Goal: Complete application form: Complete application form

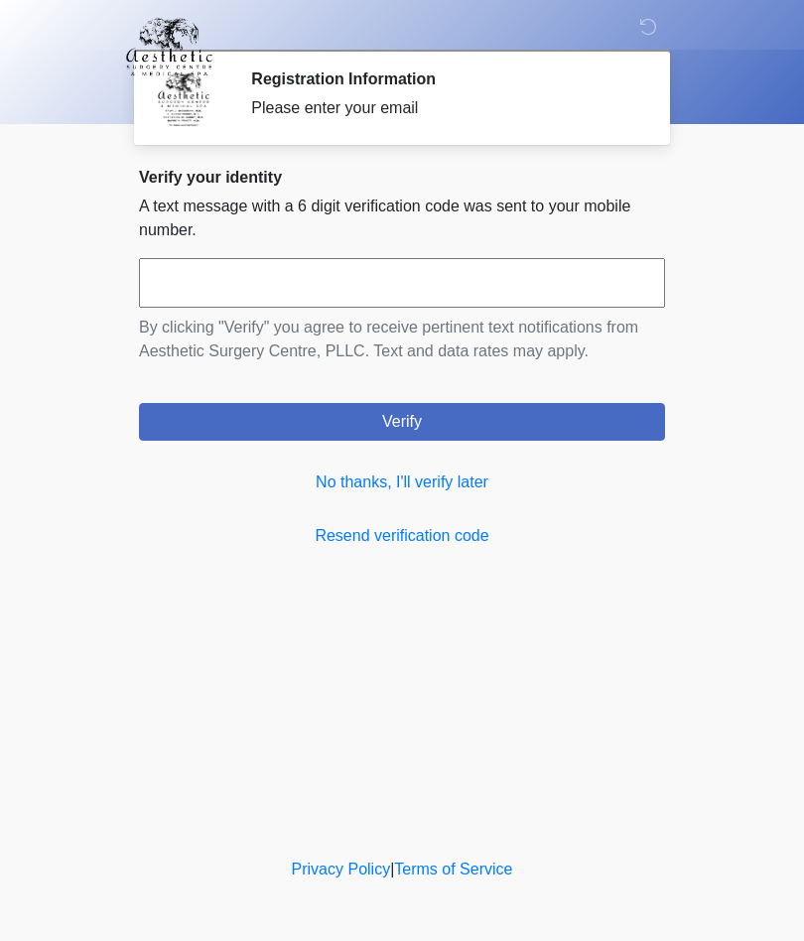
click at [443, 491] on link "No thanks, I'll verify later" at bounding box center [402, 483] width 526 height 24
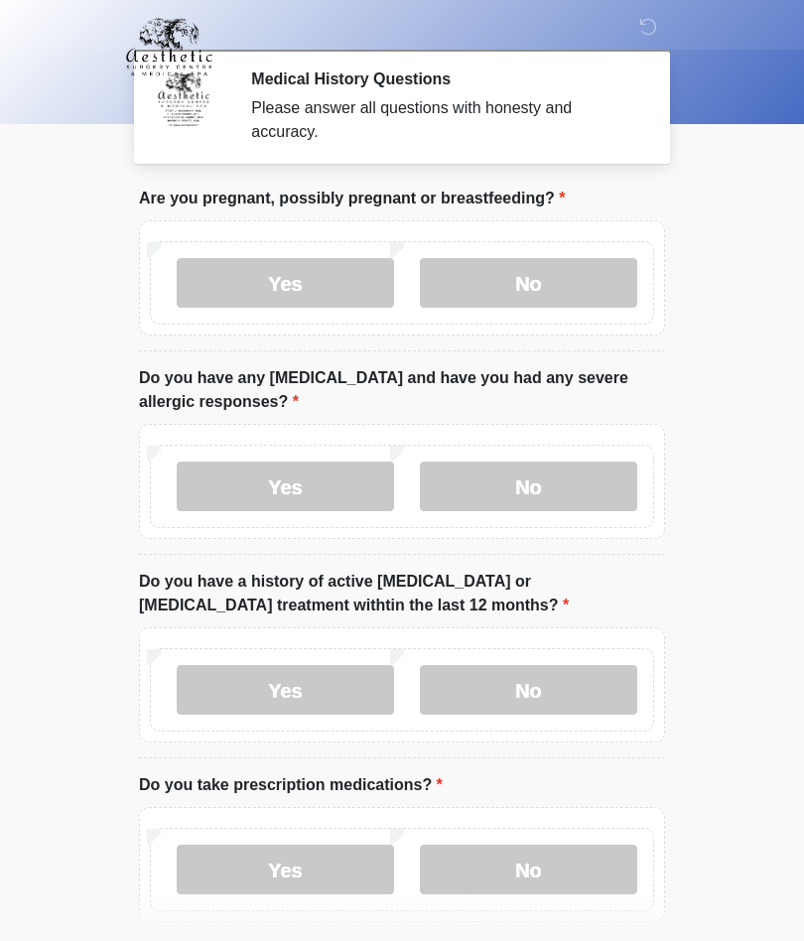
click at [546, 290] on label "No" at bounding box center [528, 283] width 217 height 50
click at [543, 495] on label "No" at bounding box center [528, 487] width 217 height 50
click at [545, 691] on label "No" at bounding box center [528, 690] width 217 height 50
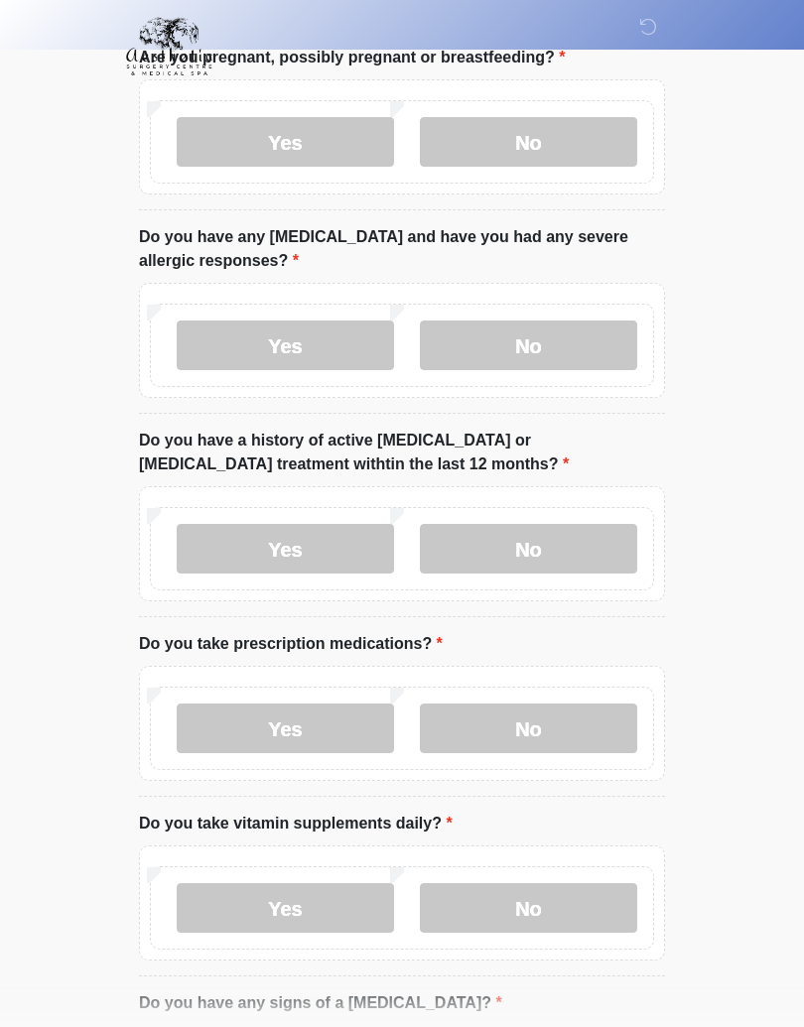
scroll to position [155, 0]
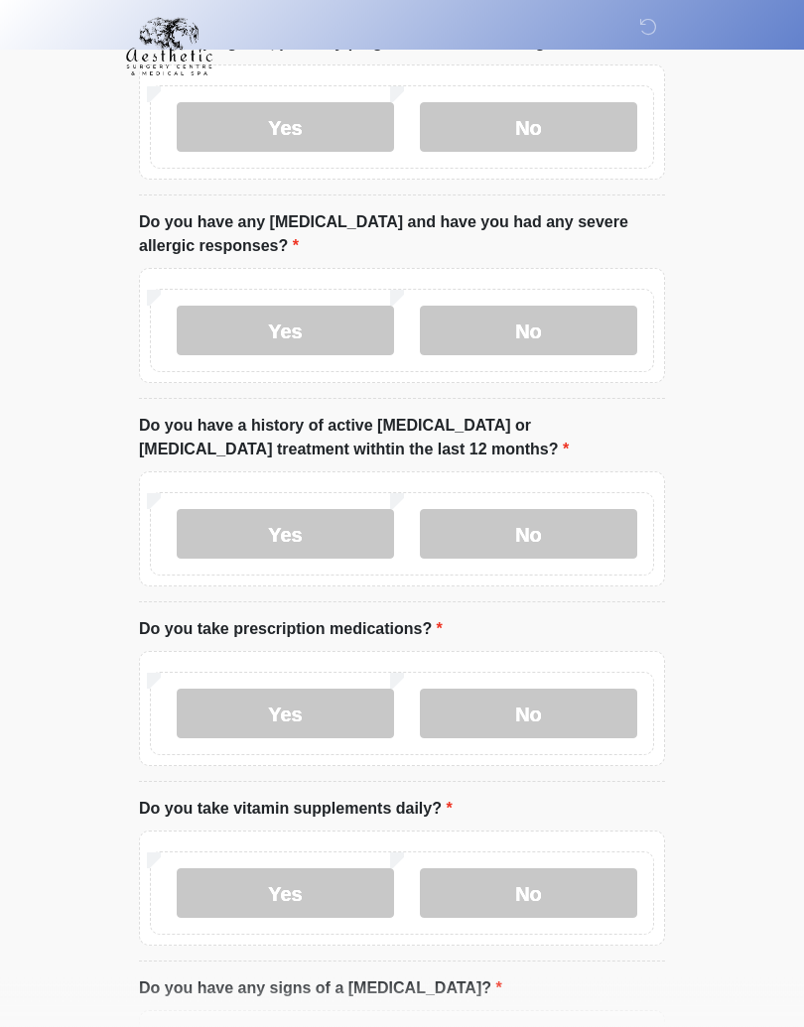
click at [543, 708] on label "No" at bounding box center [528, 715] width 217 height 50
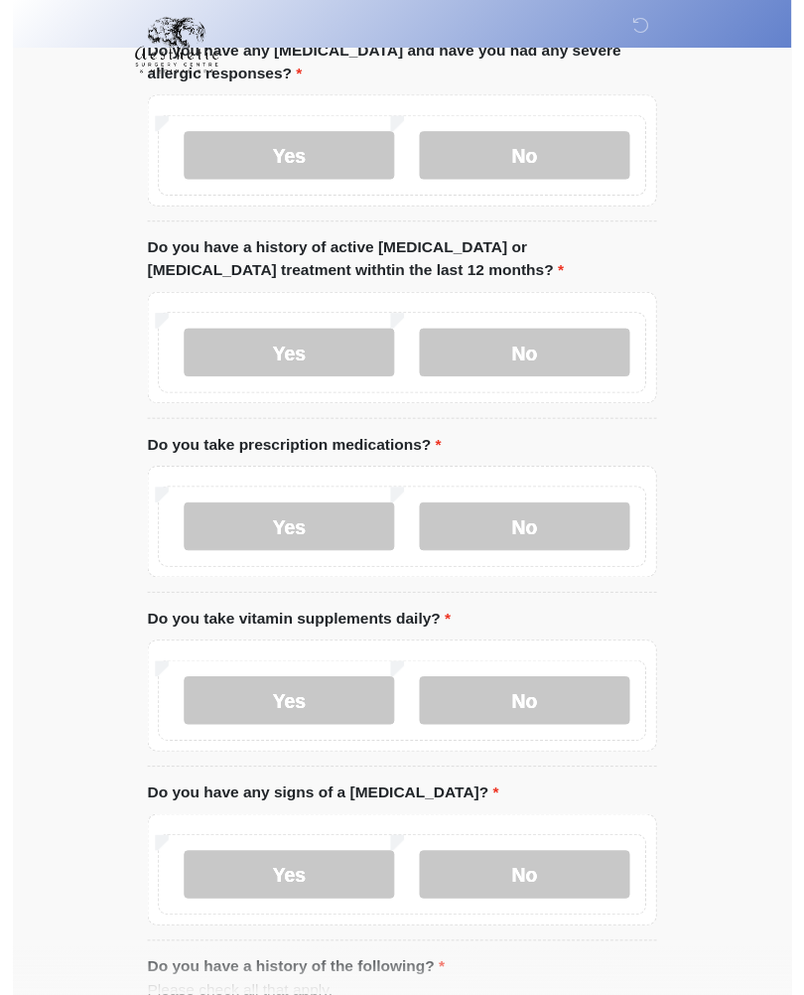
scroll to position [404, 0]
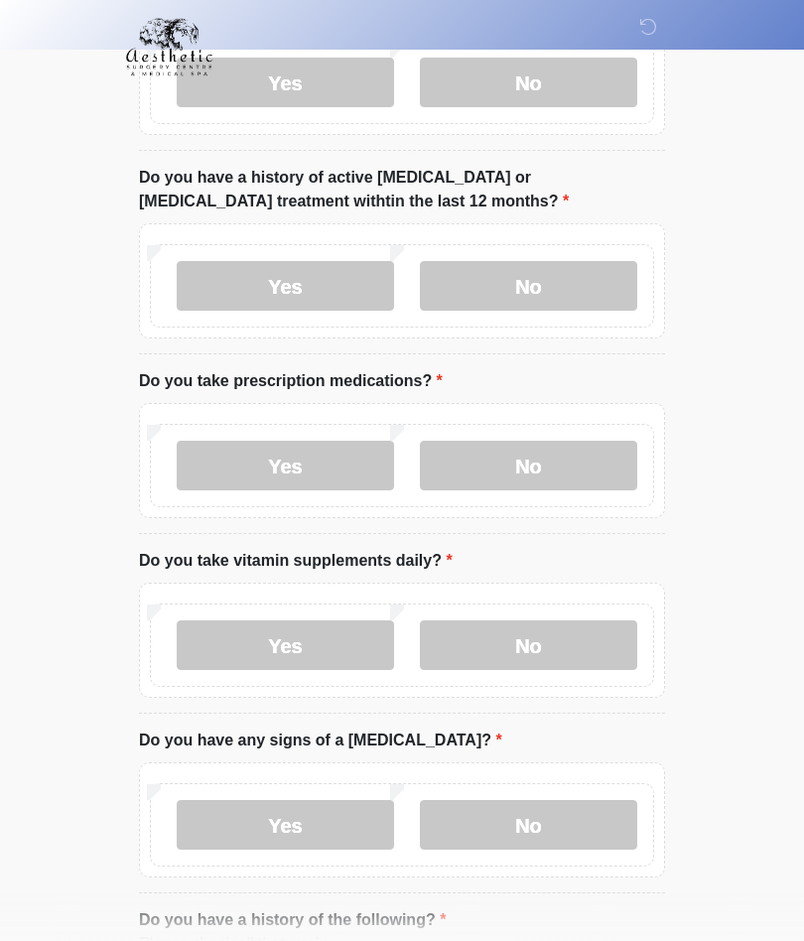
click at [307, 645] on label "Yes" at bounding box center [285, 645] width 217 height 50
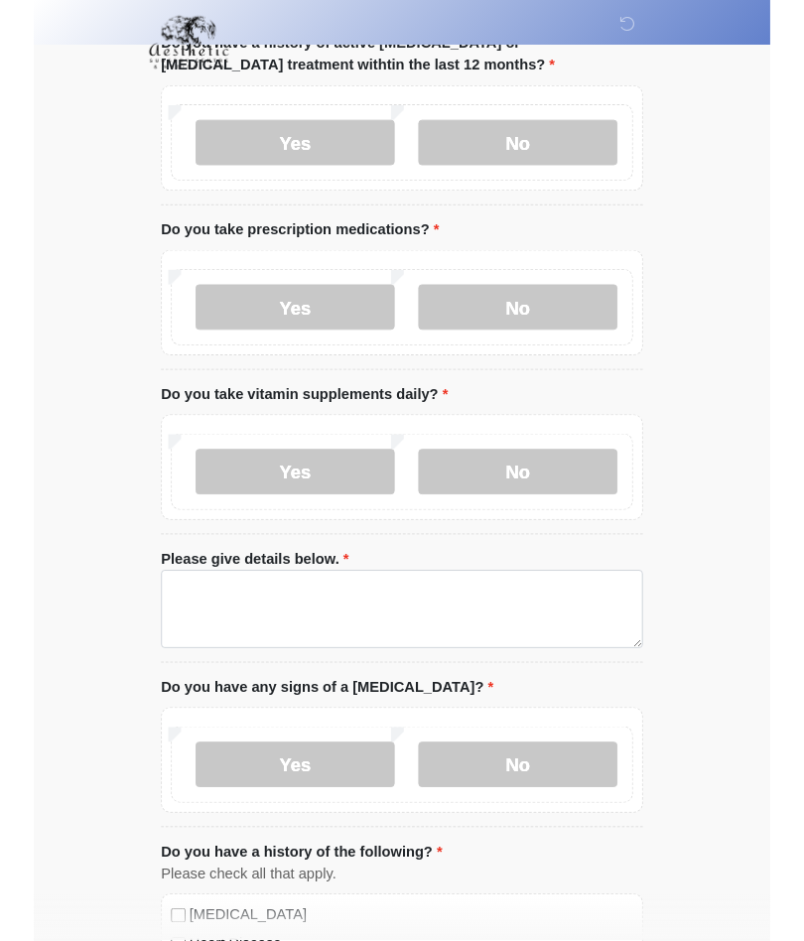
scroll to position [619, 0]
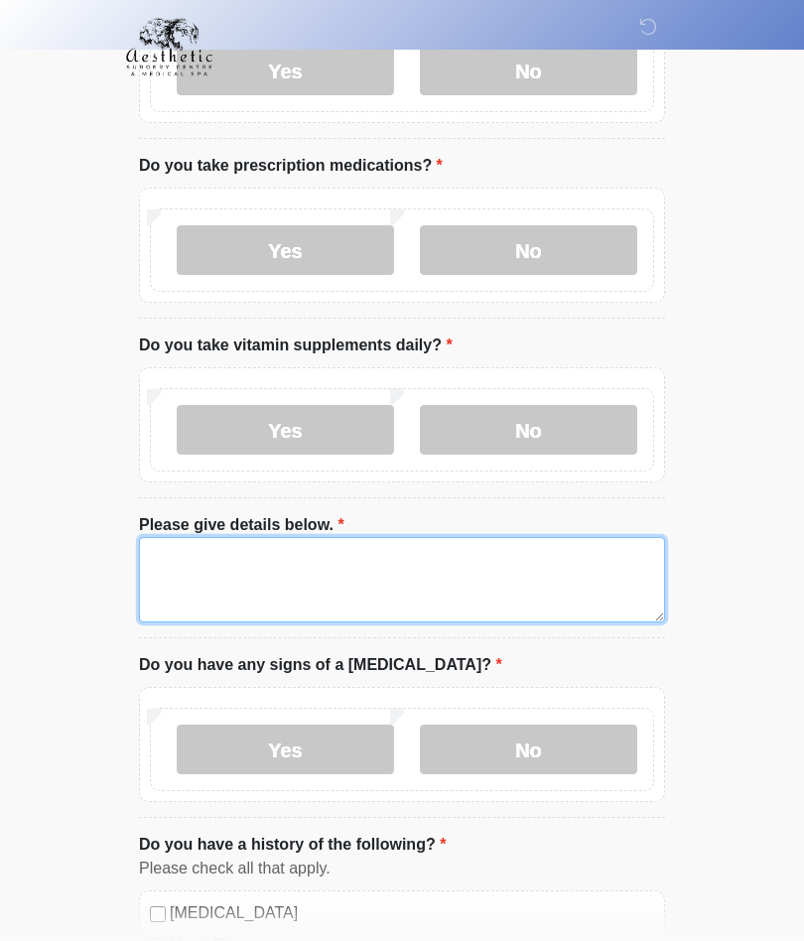
click at [226, 577] on textarea "Please give details below." at bounding box center [402, 579] width 526 height 85
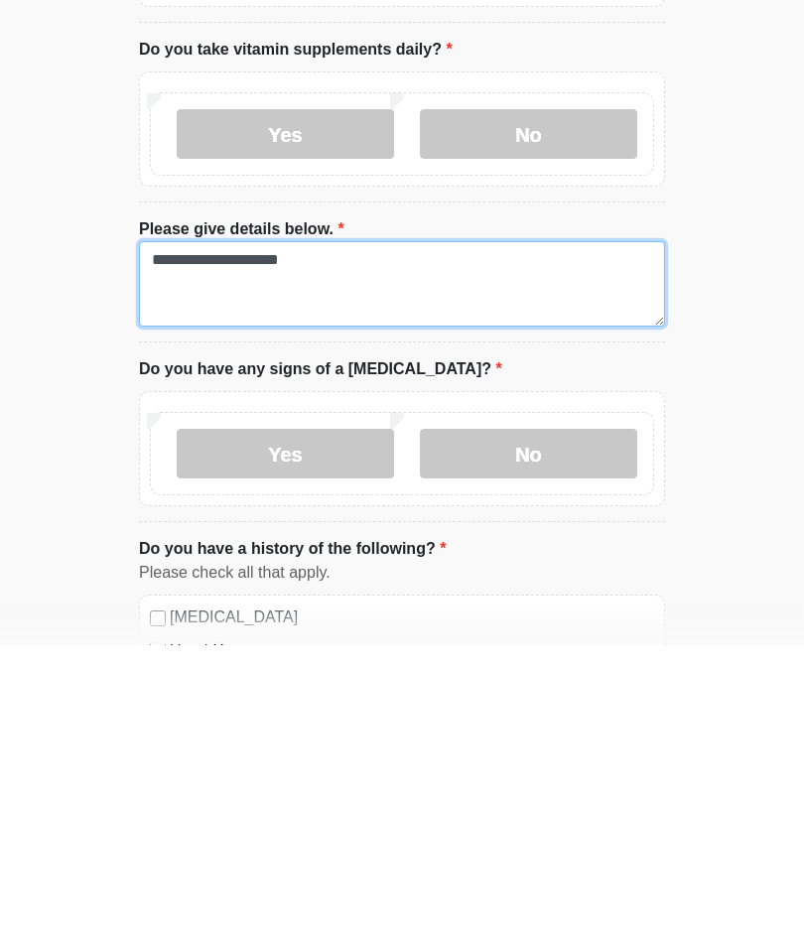
type textarea "**********"
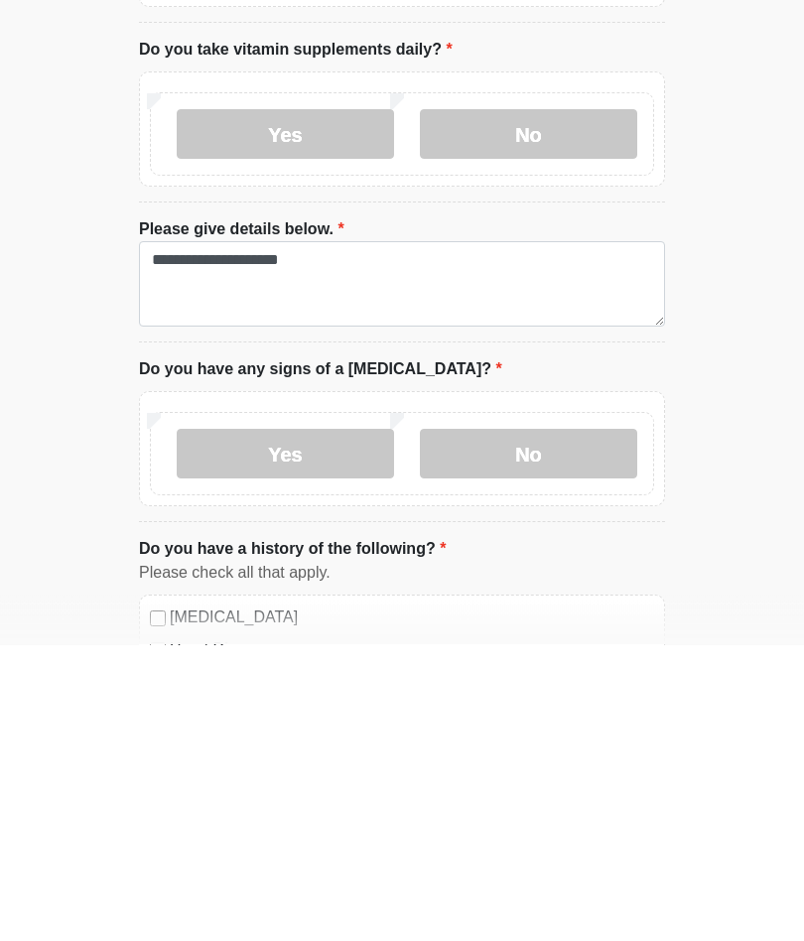
click at [536, 726] on label "No" at bounding box center [528, 751] width 217 height 50
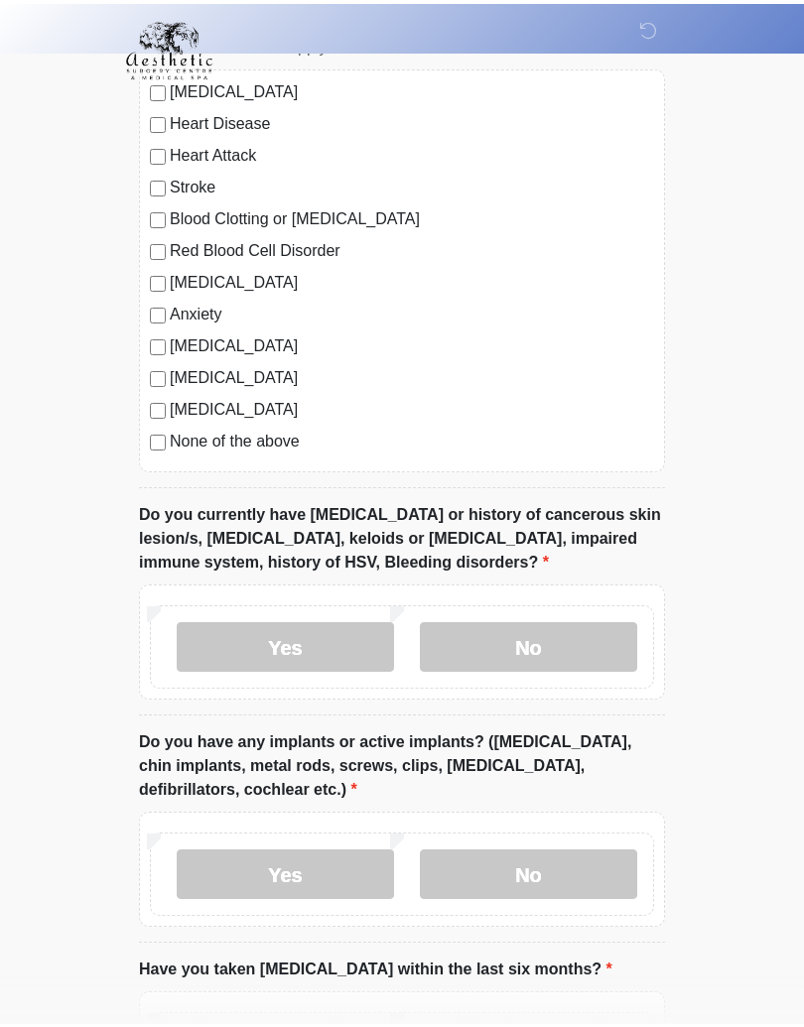
scroll to position [1453, 0]
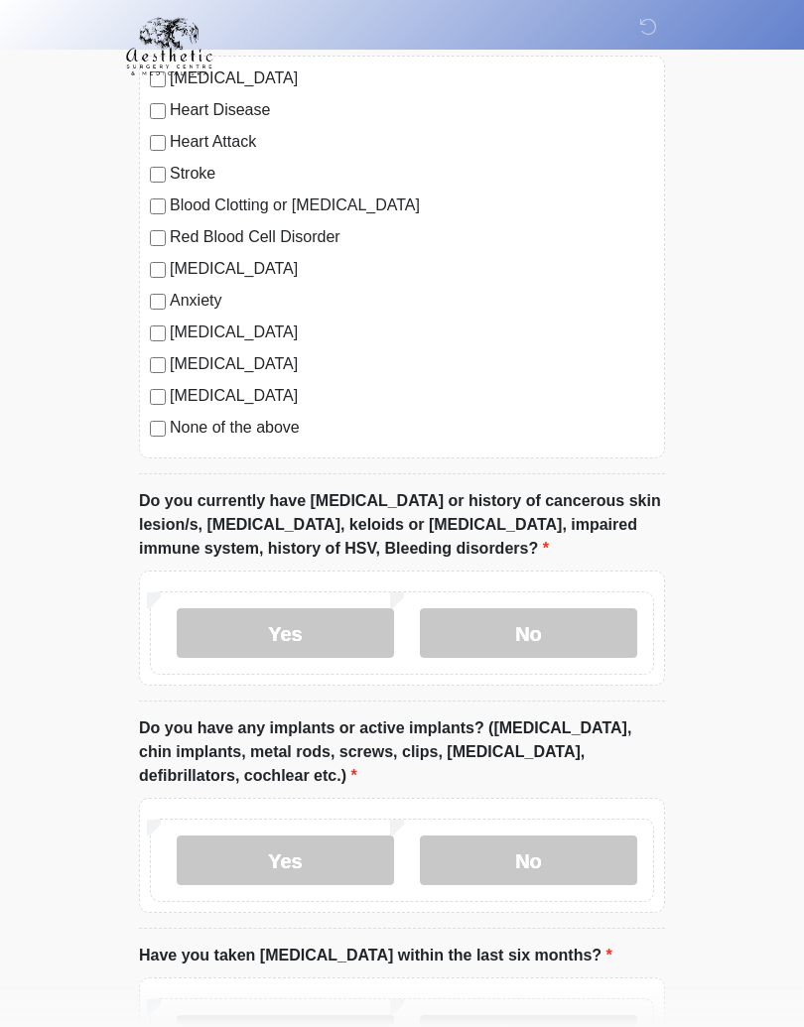
click at [539, 639] on label "No" at bounding box center [528, 635] width 217 height 50
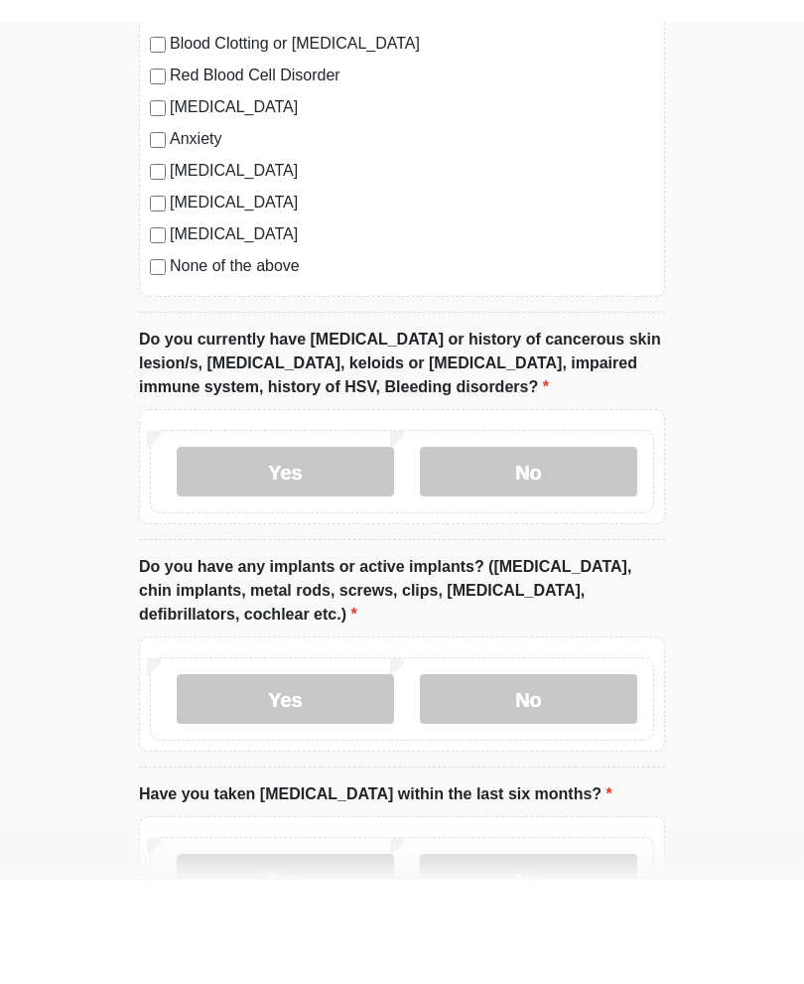
scroll to position [1638, 0]
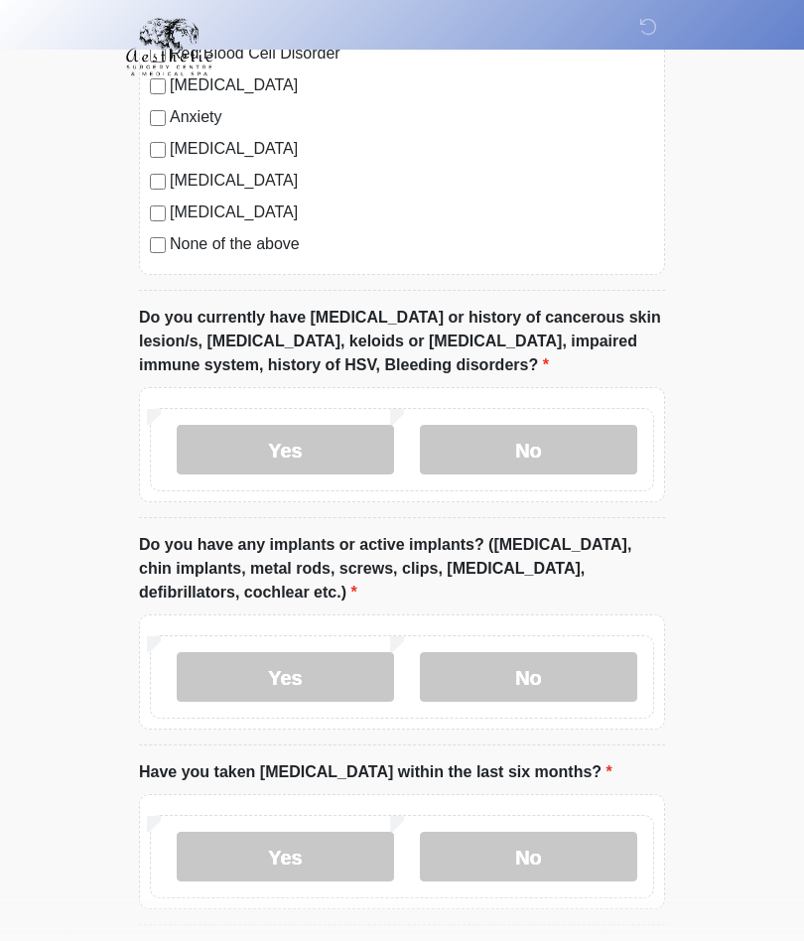
click at [308, 679] on label "Yes" at bounding box center [285, 677] width 217 height 50
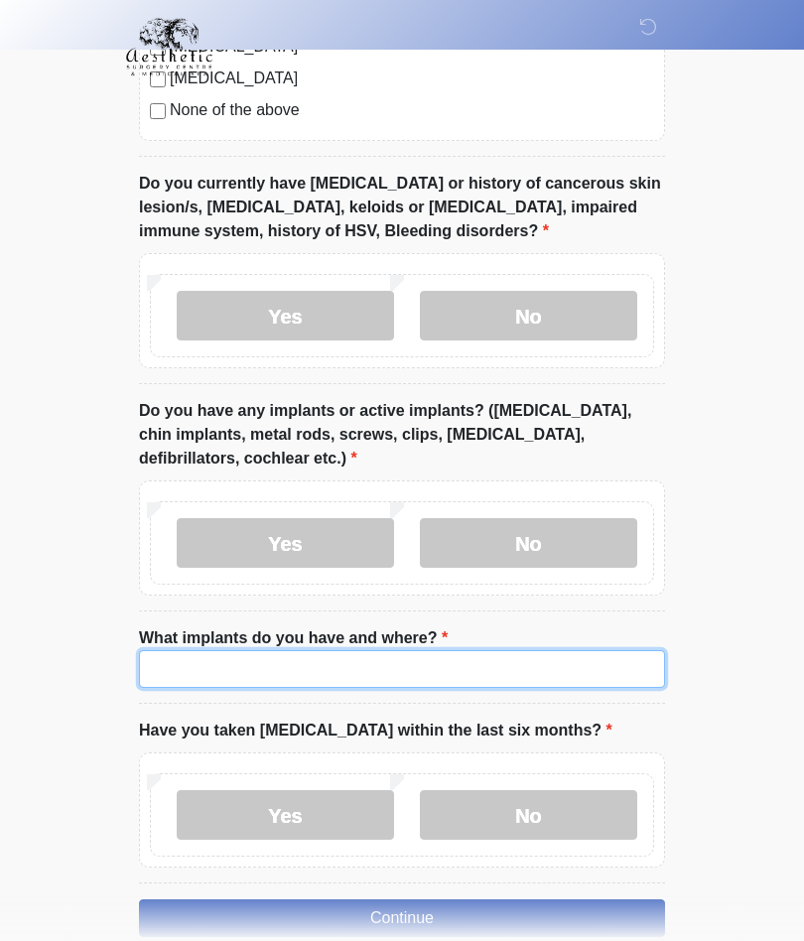
click at [268, 670] on input "What implants do you have and where?" at bounding box center [402, 669] width 526 height 38
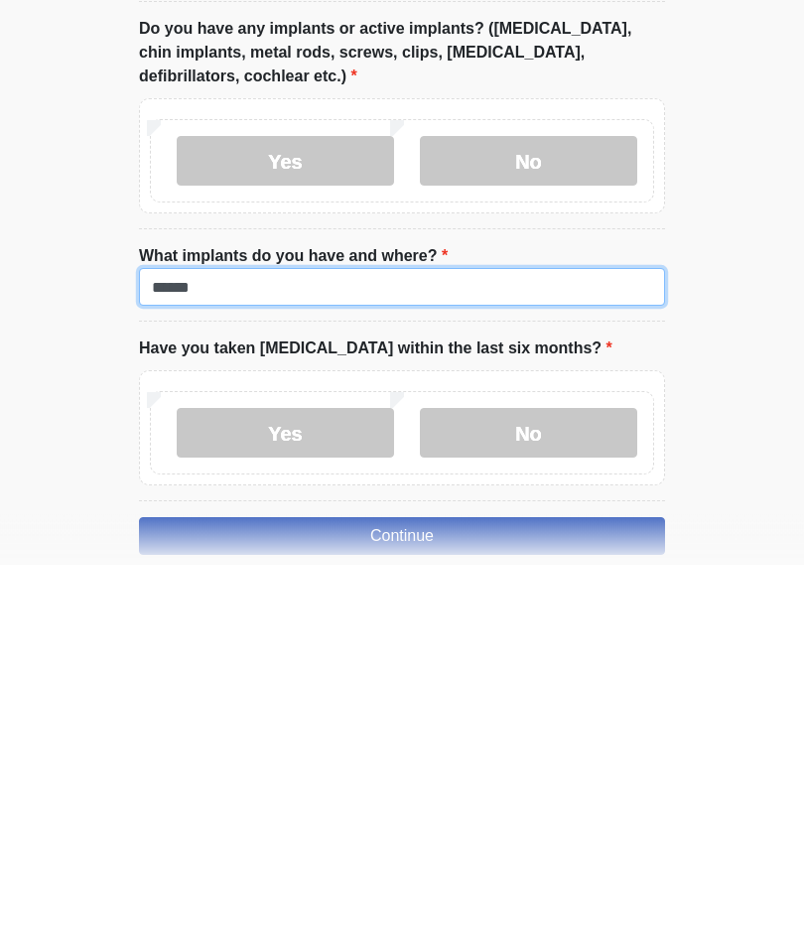
type input "******"
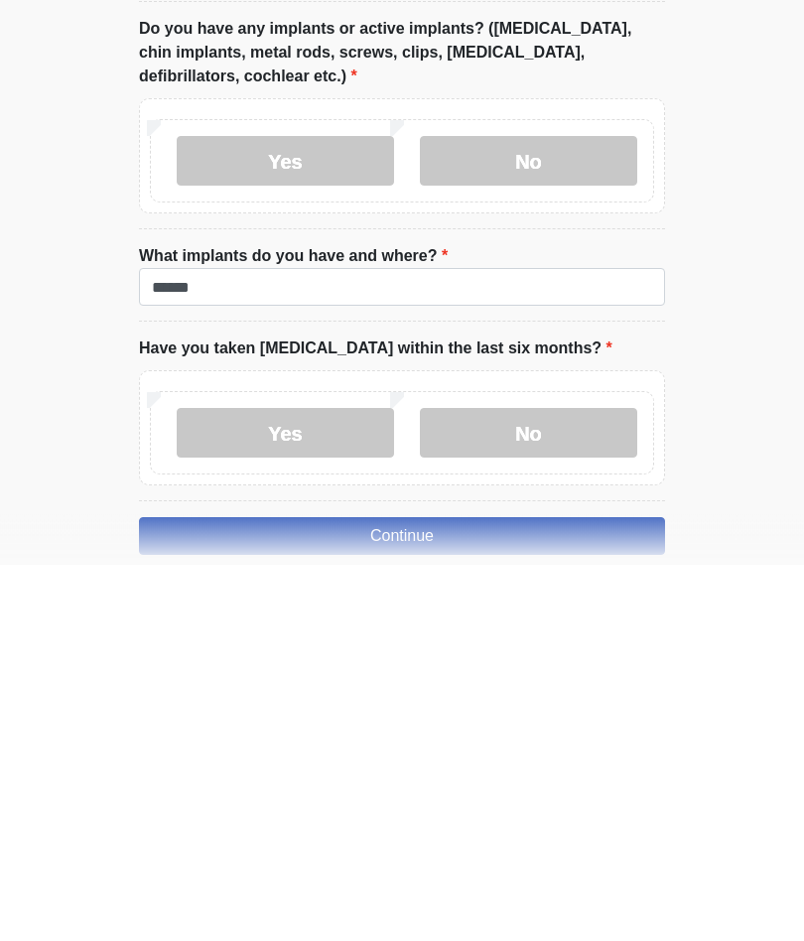
click at [548, 785] on label "No" at bounding box center [528, 810] width 217 height 50
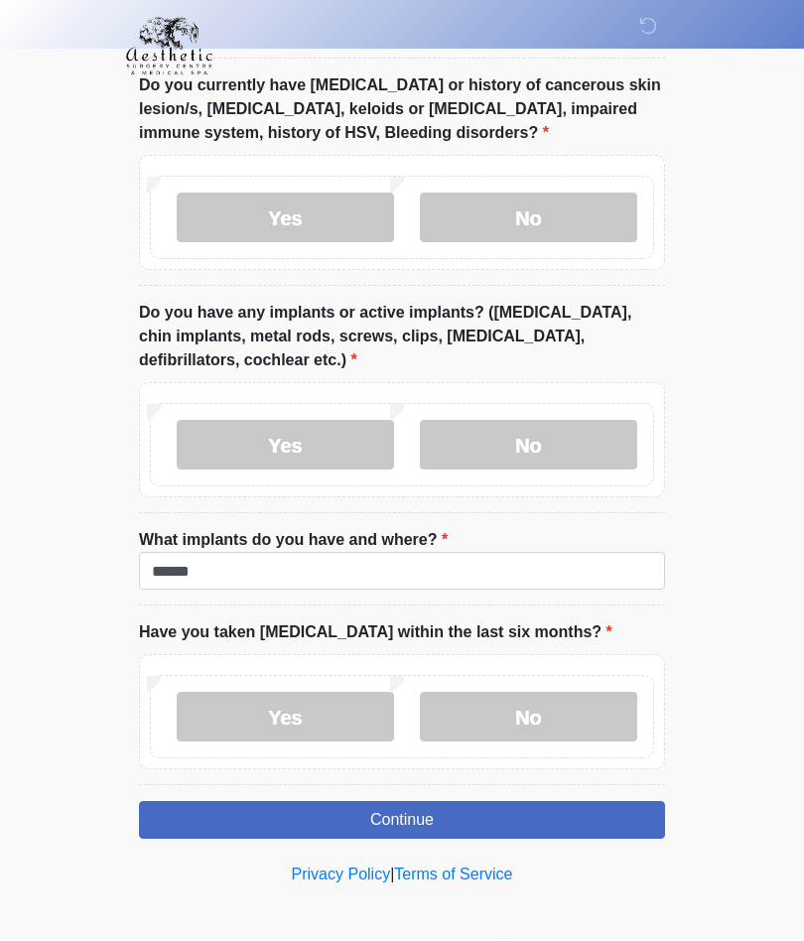
click at [408, 821] on button "Continue" at bounding box center [402, 821] width 526 height 38
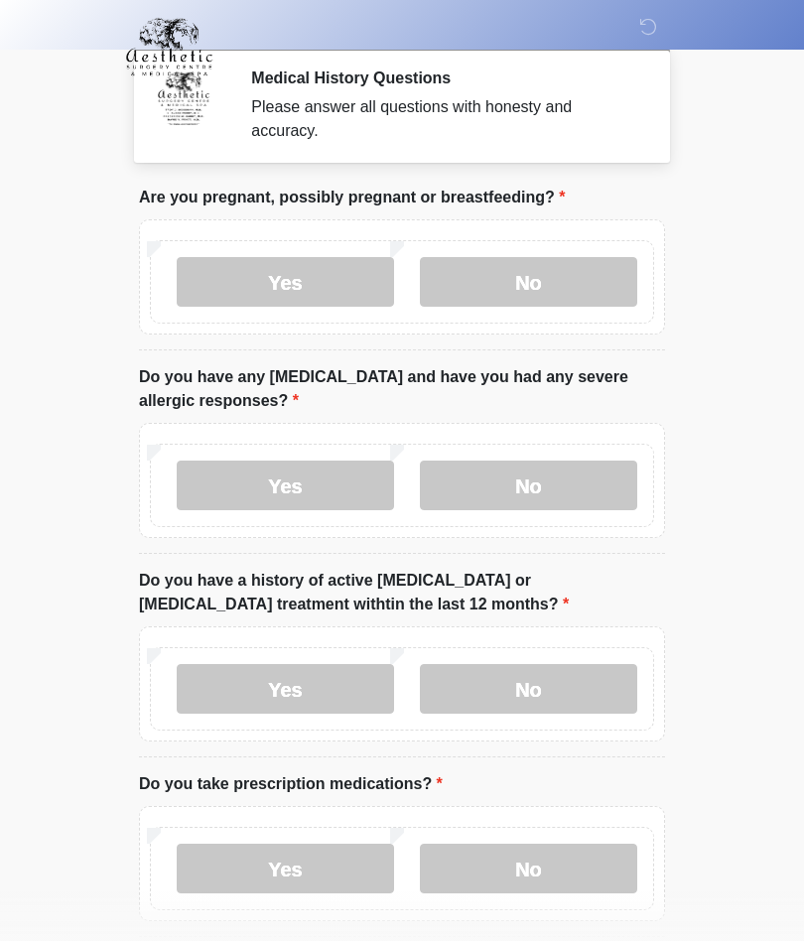
scroll to position [0, 0]
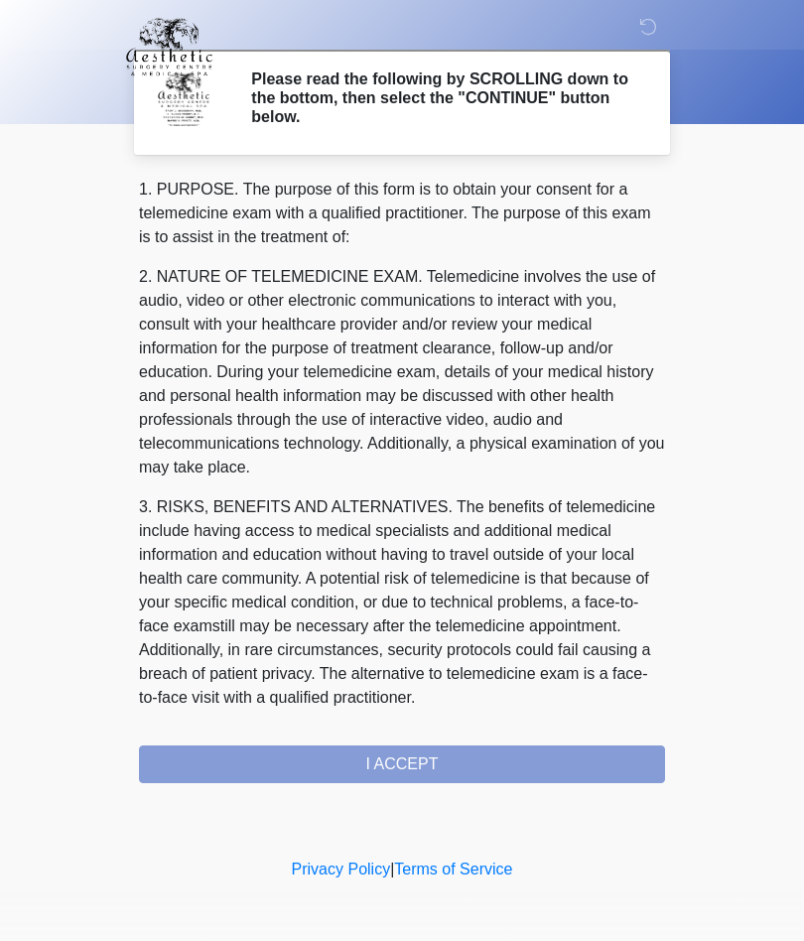
click at [434, 773] on div "1. PURPOSE. The purpose of this form is to obtain your consent for a telemedici…" at bounding box center [402, 481] width 526 height 606
click at [407, 768] on div "1. PURPOSE. The purpose of this form is to obtain your consent for a telemedici…" at bounding box center [402, 481] width 526 height 606
click at [405, 762] on div "1. PURPOSE. The purpose of this form is to obtain your consent for a telemedici…" at bounding box center [402, 481] width 526 height 606
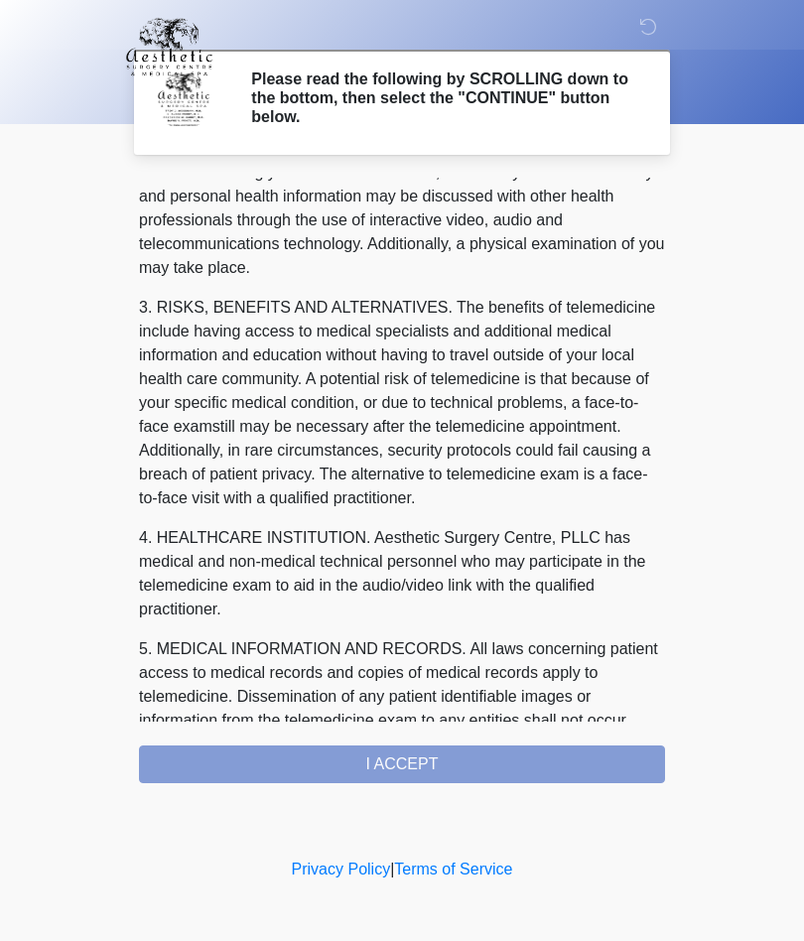
scroll to position [196, 0]
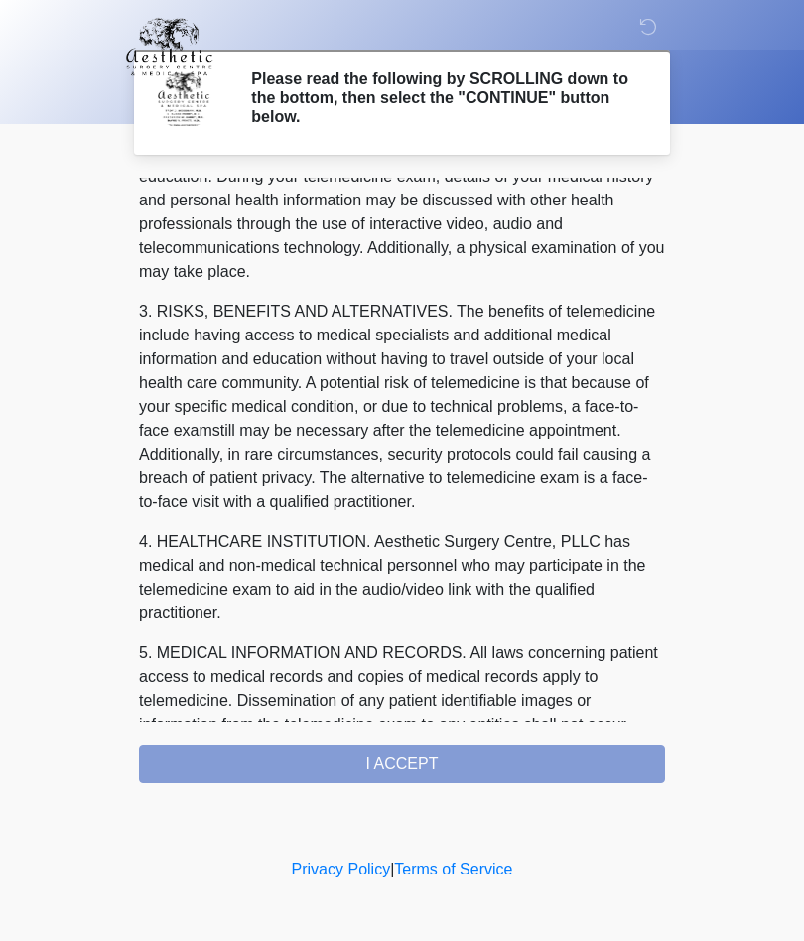
click at [423, 767] on div "1. PURPOSE. The purpose of this form is to obtain your consent for a telemedici…" at bounding box center [402, 481] width 526 height 606
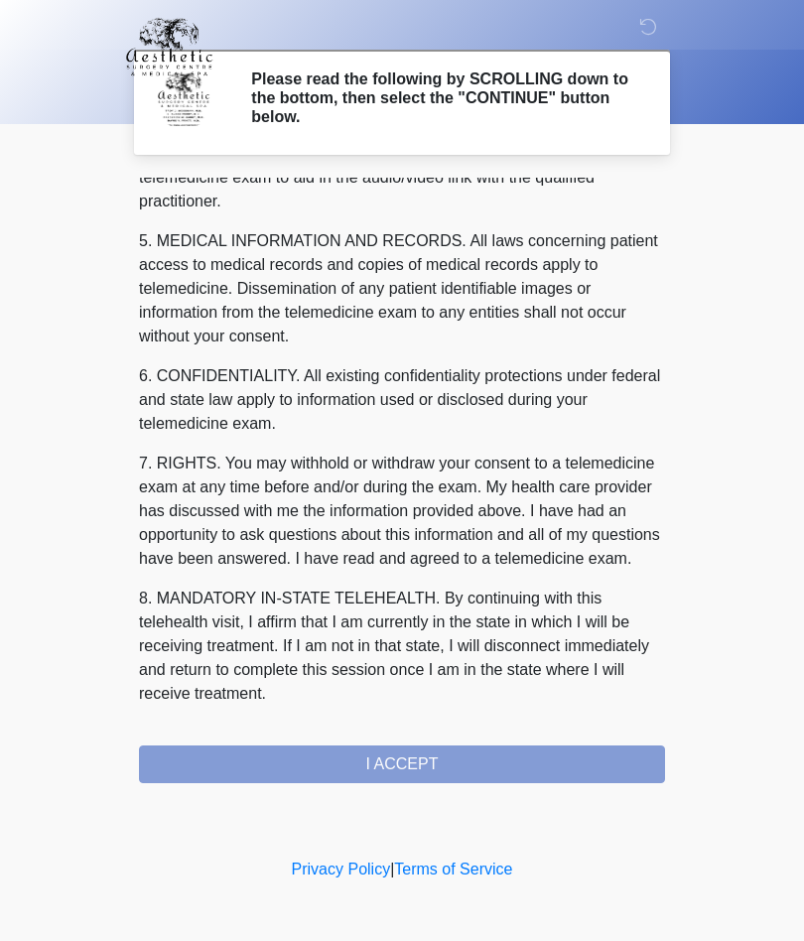
scroll to position [631, 0]
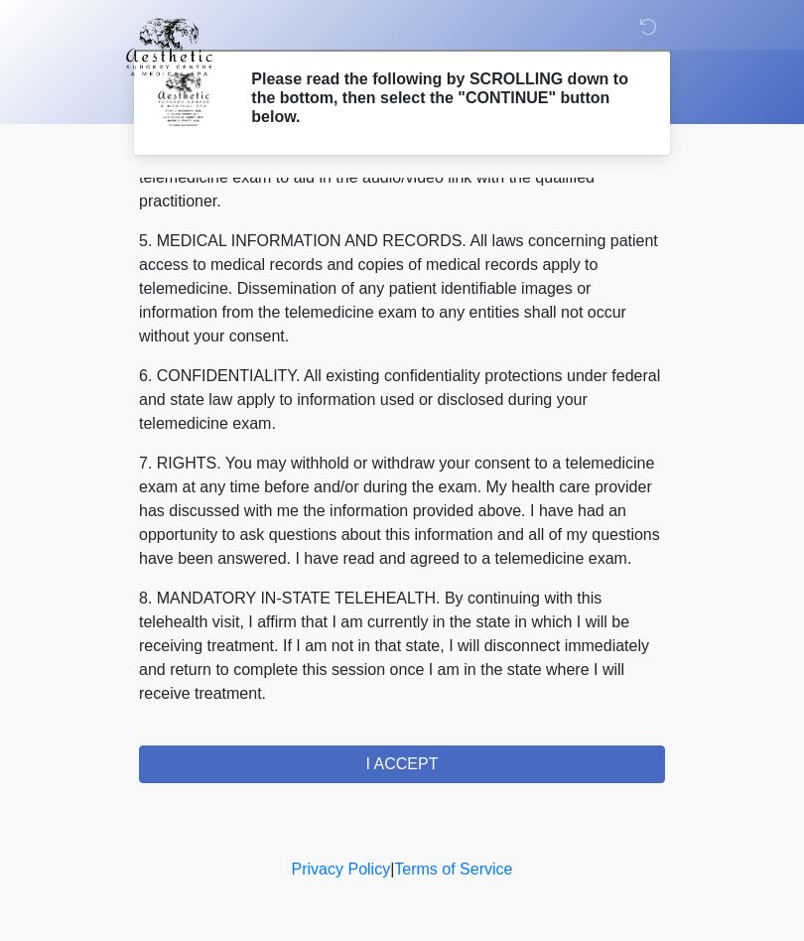
click at [425, 772] on button "I ACCEPT" at bounding box center [402, 764] width 526 height 38
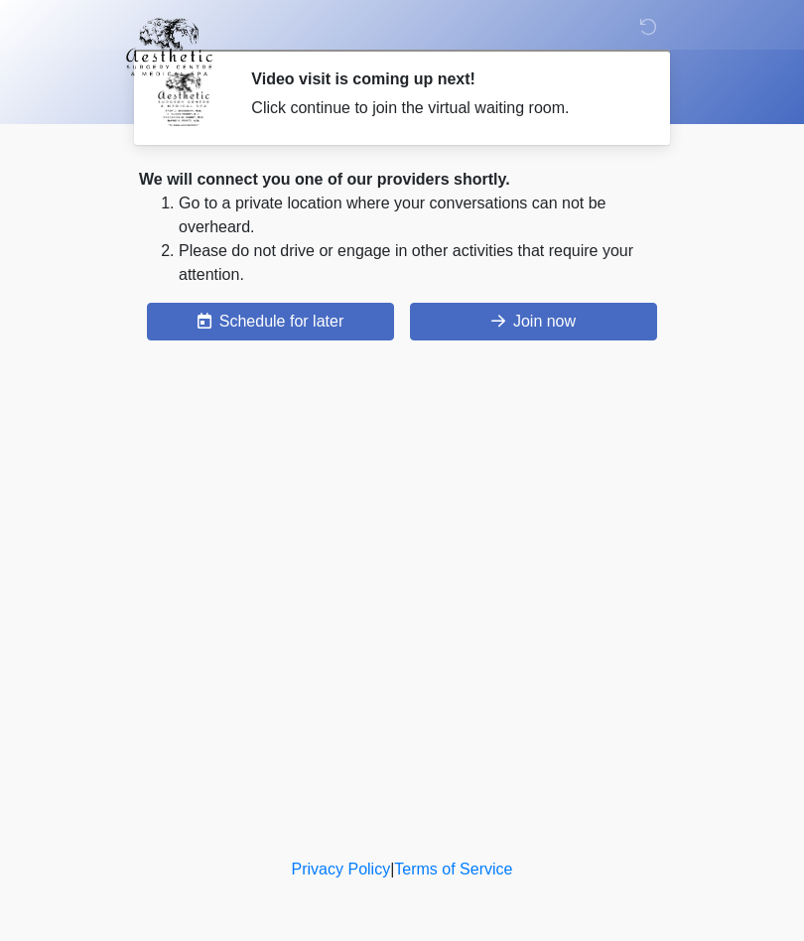
click at [547, 309] on button "Join now" at bounding box center [533, 322] width 247 height 38
